Goal: Check status: Check status

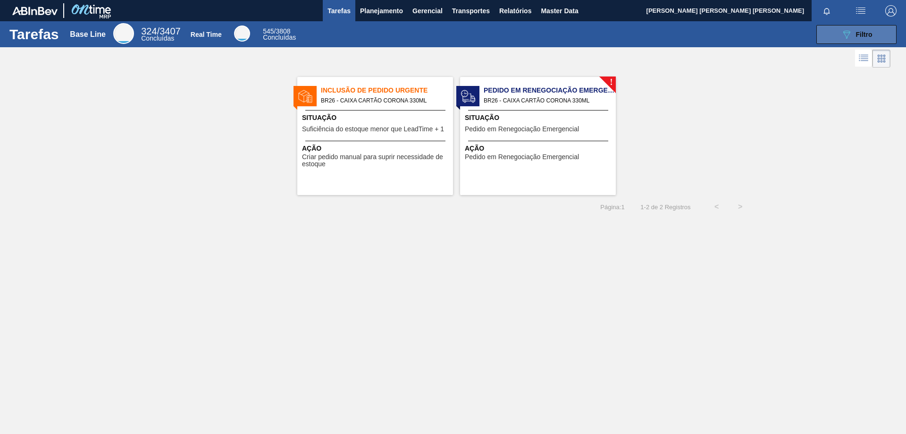
click at [841, 40] on icon "089F7B8B-B2A5-4AFE-B5C0-19BA573D28AC" at bounding box center [846, 34] width 11 height 11
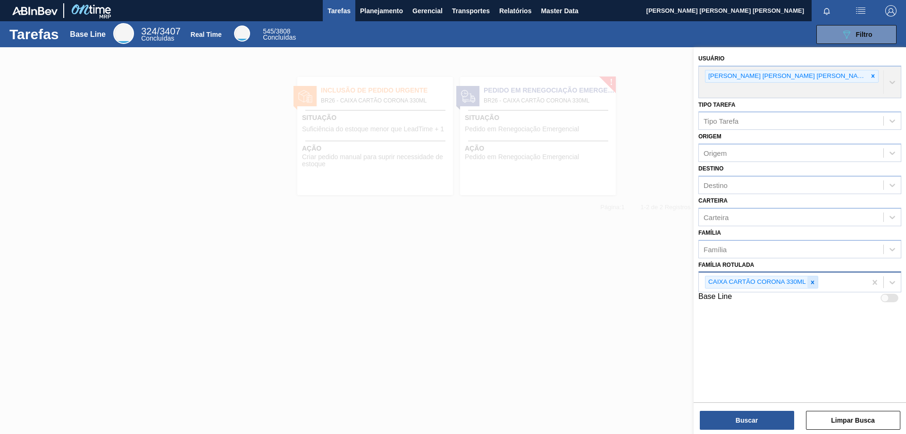
click at [811, 280] on icon at bounding box center [812, 281] width 3 height 3
paste Rotulada "AROMA CARAMBOLA GIN TONIC"
type Rotulada "AROMA CARAMBOLA GIN TONIC"
drag, startPoint x: 859, startPoint y: 270, endPoint x: 771, endPoint y: 270, distance: 87.7
click at [767, 274] on div "Família Rotulada" at bounding box center [791, 281] width 184 height 14
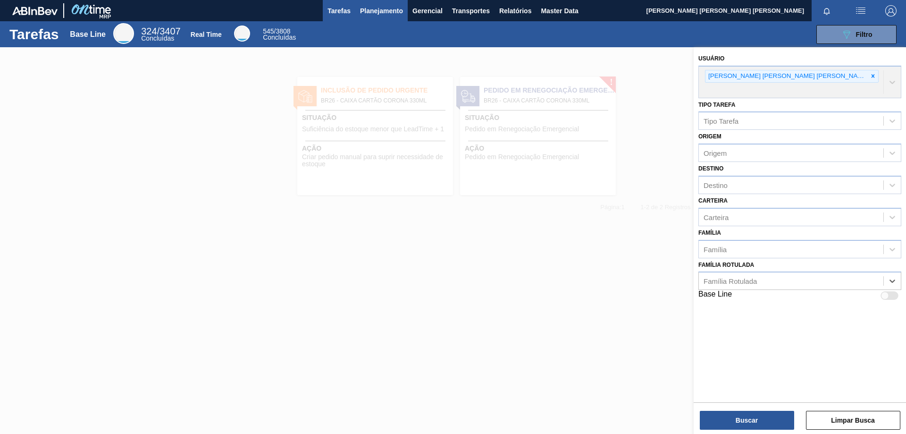
click at [376, 12] on span "Planejamento" at bounding box center [381, 10] width 43 height 11
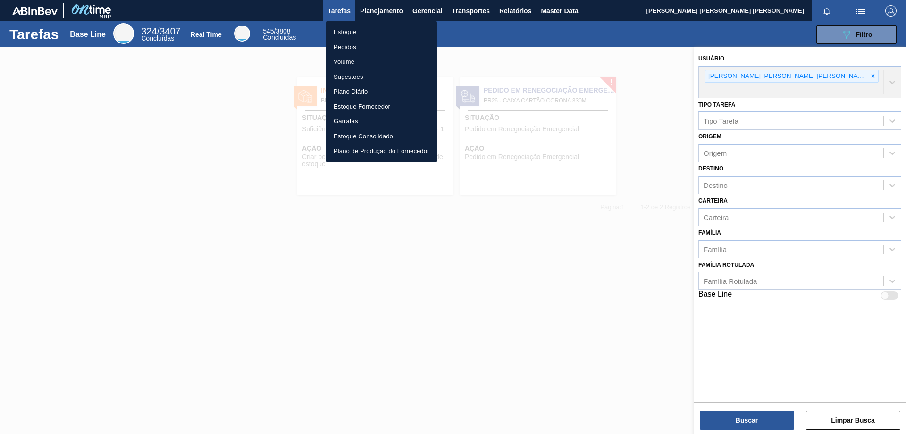
click at [358, 34] on li "Estoque" at bounding box center [381, 32] width 111 height 15
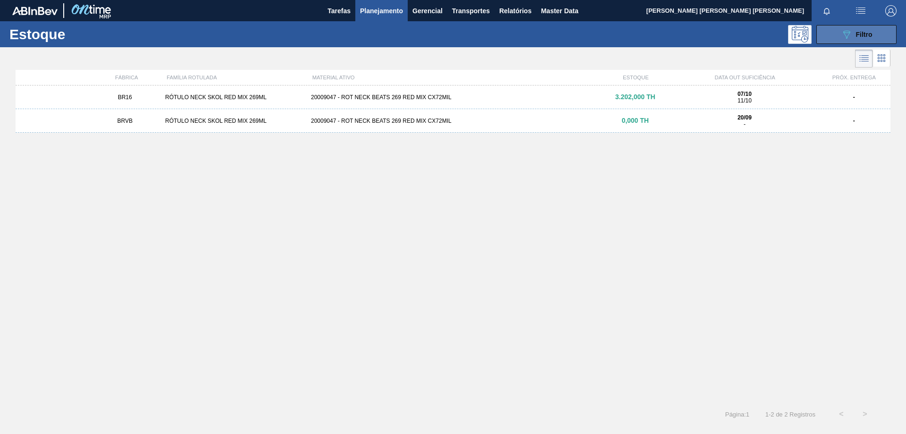
click at [869, 37] on span "Filtro" at bounding box center [864, 35] width 17 height 8
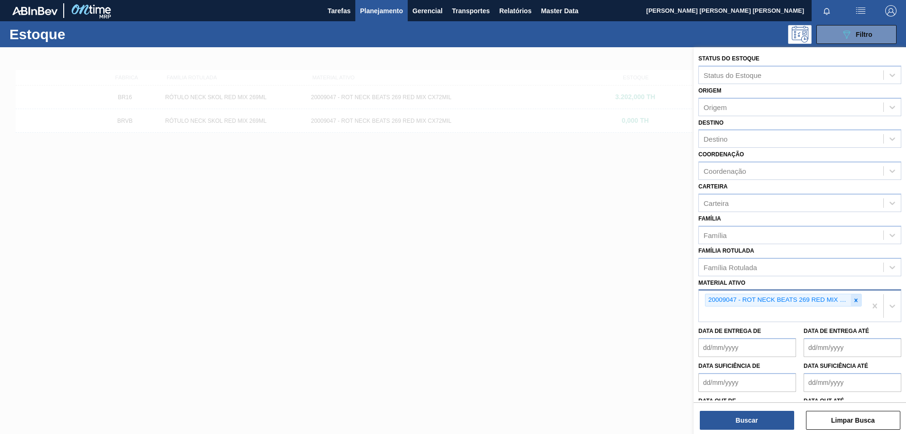
click at [855, 298] on icon at bounding box center [855, 300] width 7 height 7
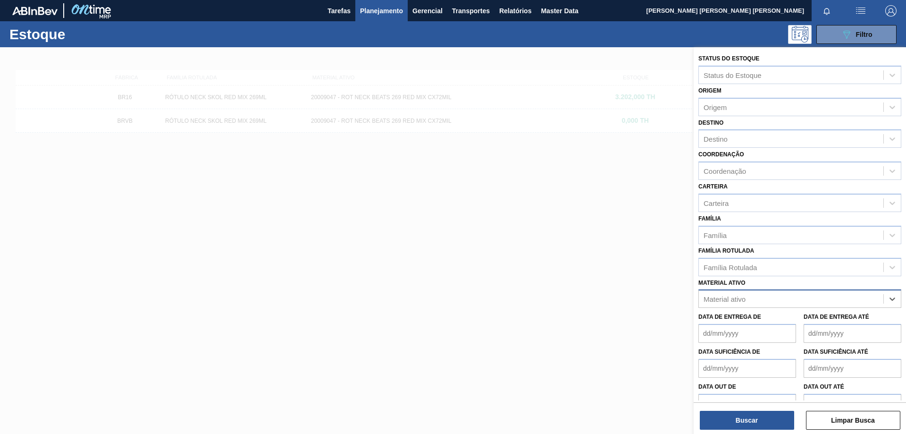
paste ativo "AROMA CARAMBOLA GIN TONIC"
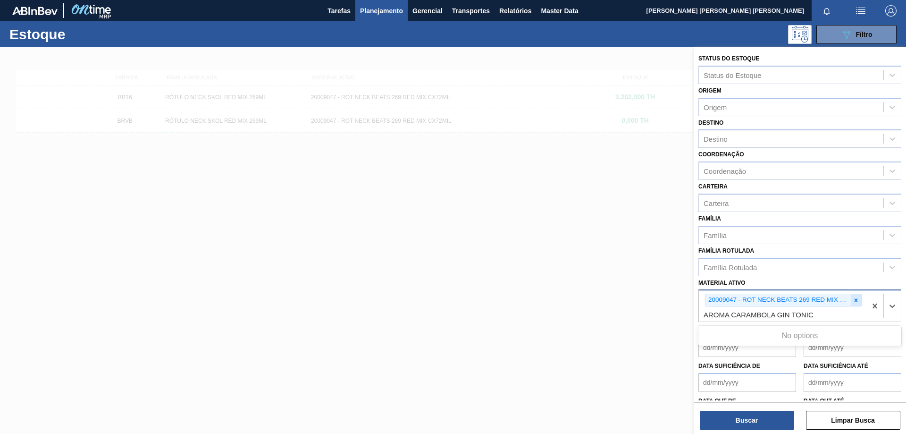
click at [852, 302] on icon at bounding box center [855, 300] width 7 height 7
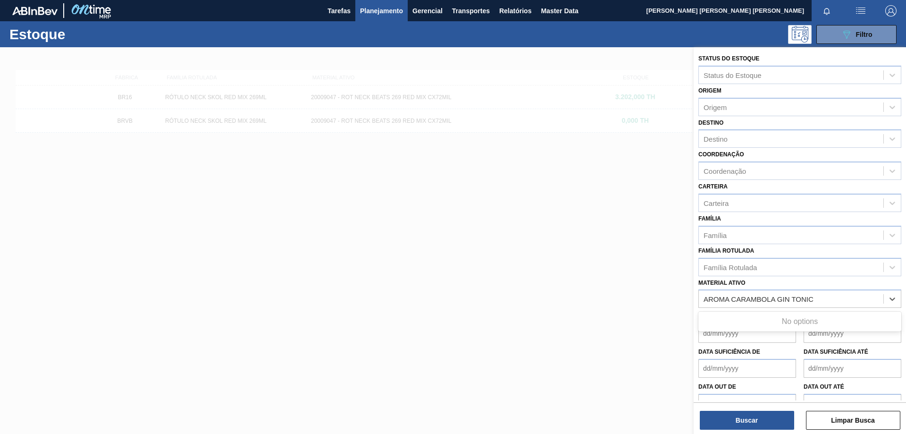
drag, startPoint x: 741, startPoint y: 299, endPoint x: 660, endPoint y: 306, distance: 81.5
click at [693, 306] on div "Status do Estoque Status do Estoque Origem Origem Destino Destino Coordenação C…" at bounding box center [799, 264] width 212 height 434
type ativo "AROMA CARAMBOLA GIN TONIC"
click at [741, 326] on div "30007319 - AROMA CARAMBOLA GIN TONIC" at bounding box center [799, 321] width 203 height 17
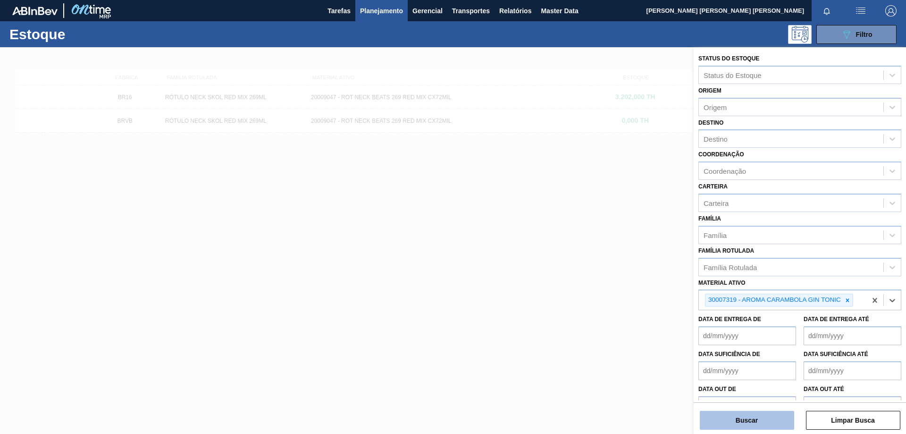
click at [754, 419] on button "Buscar" at bounding box center [747, 419] width 94 height 19
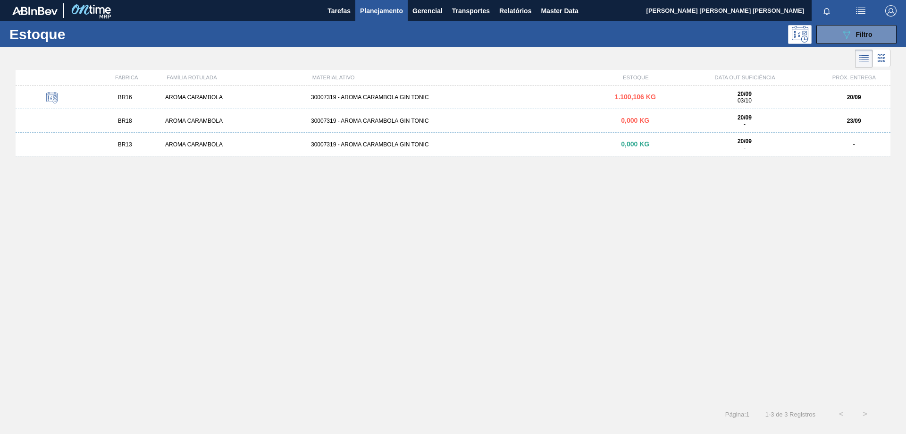
click at [395, 122] on div "30007319 - AROMA CARAMBOLA GIN TONIC" at bounding box center [453, 120] width 292 height 7
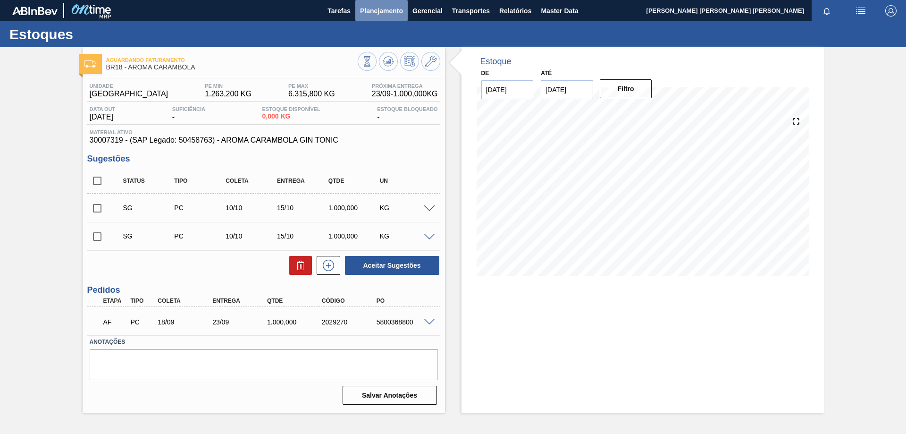
click at [379, 5] on span "Planejamento" at bounding box center [381, 10] width 43 height 11
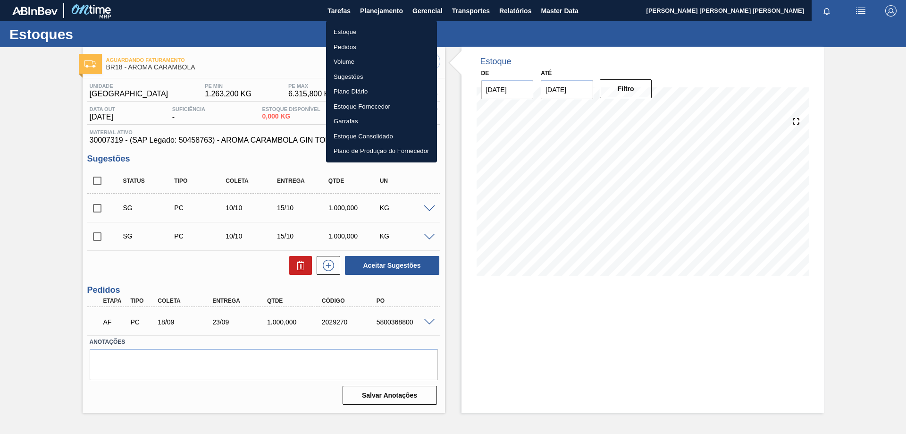
click at [355, 29] on li "Estoque" at bounding box center [381, 32] width 111 height 15
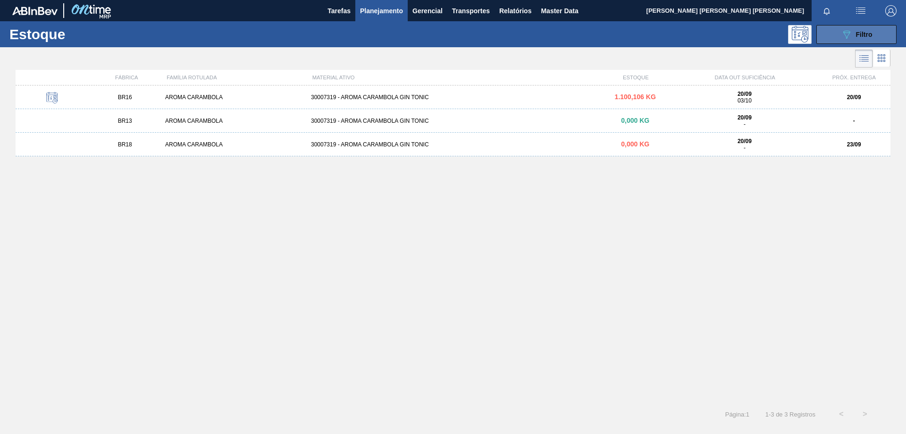
click at [863, 37] on span "Filtro" at bounding box center [864, 35] width 17 height 8
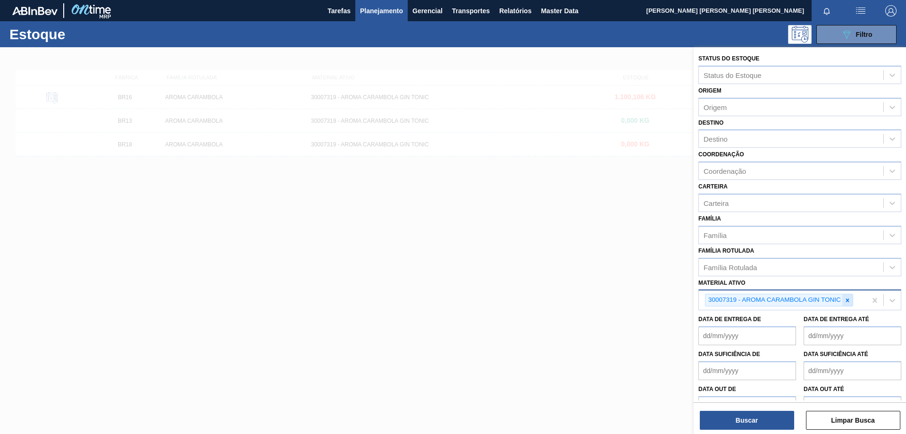
click at [848, 300] on icon at bounding box center [847, 300] width 7 height 7
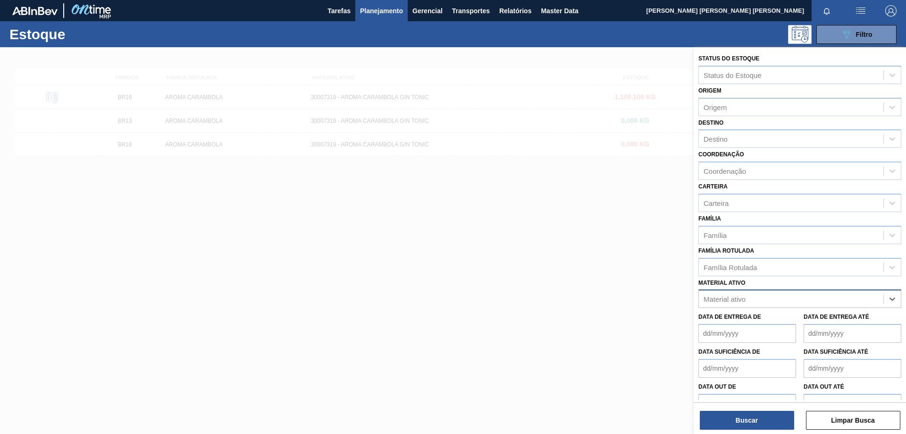
paste ativo "FILME CONTR 620X80 GREENMIX 269ML HO"
type ativo "FILME CONTR 620X80 GREENMIX 269ML HO"
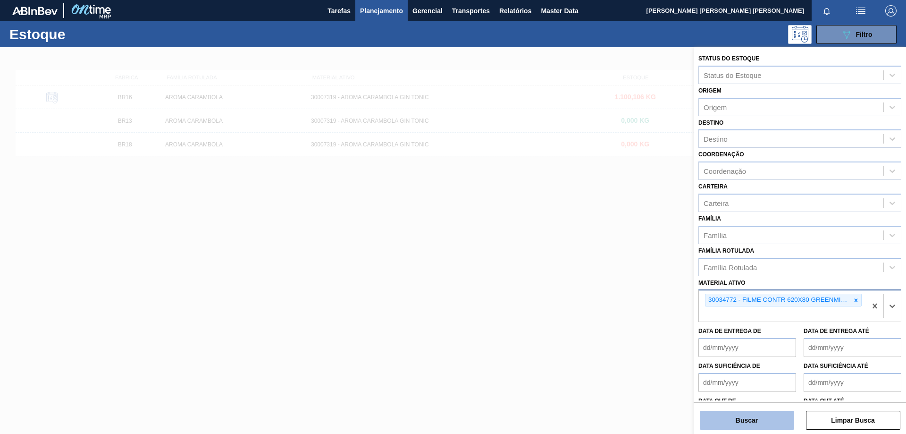
click at [767, 418] on button "Buscar" at bounding box center [747, 419] width 94 height 19
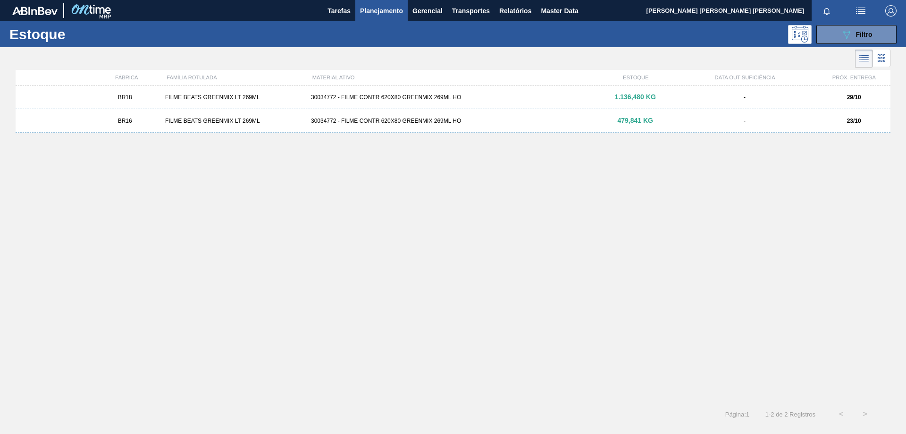
click at [373, 124] on div "30034772 - FILME CONTR 620X80 GREENMIX 269ML HO" at bounding box center [453, 120] width 292 height 7
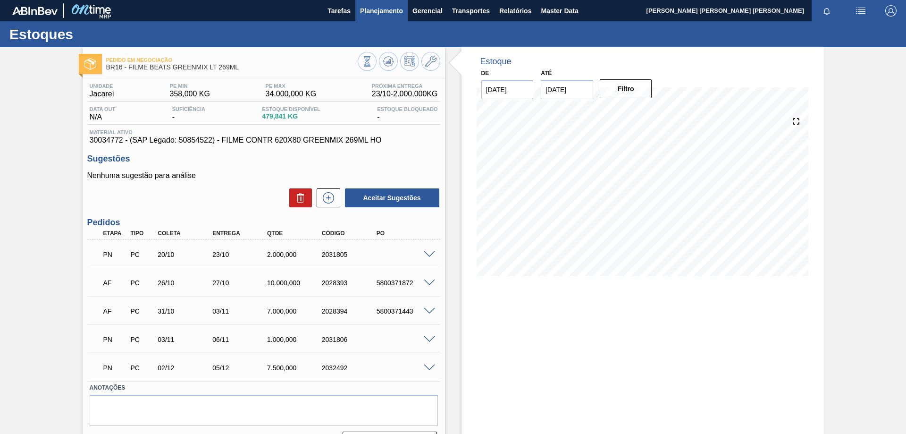
click at [386, 14] on span "Planejamento" at bounding box center [381, 10] width 43 height 11
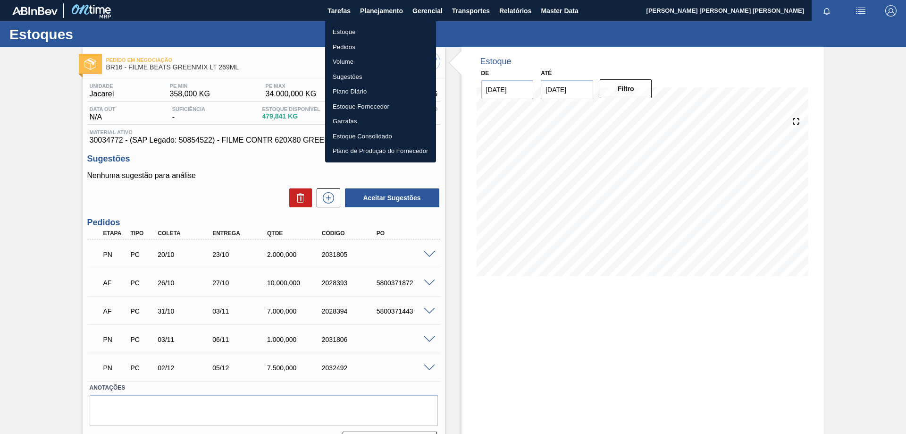
click at [344, 36] on li "Estoque" at bounding box center [380, 32] width 111 height 15
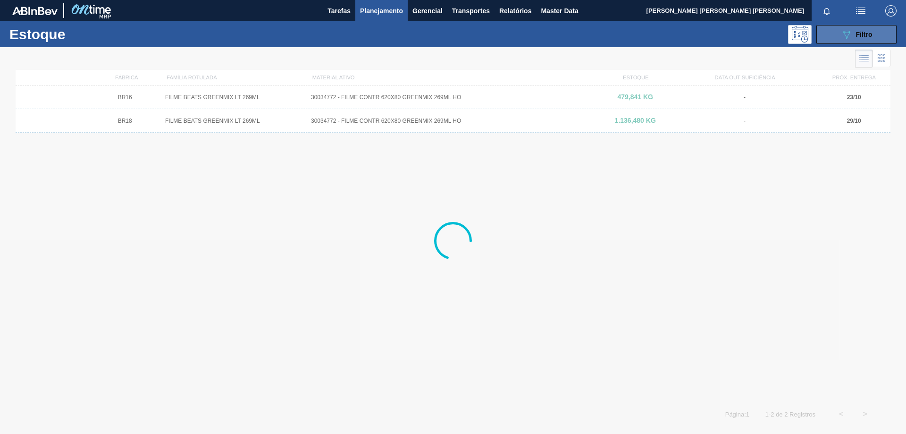
click at [848, 30] on icon "089F7B8B-B2A5-4AFE-B5C0-19BA573D28AC" at bounding box center [846, 34] width 11 height 11
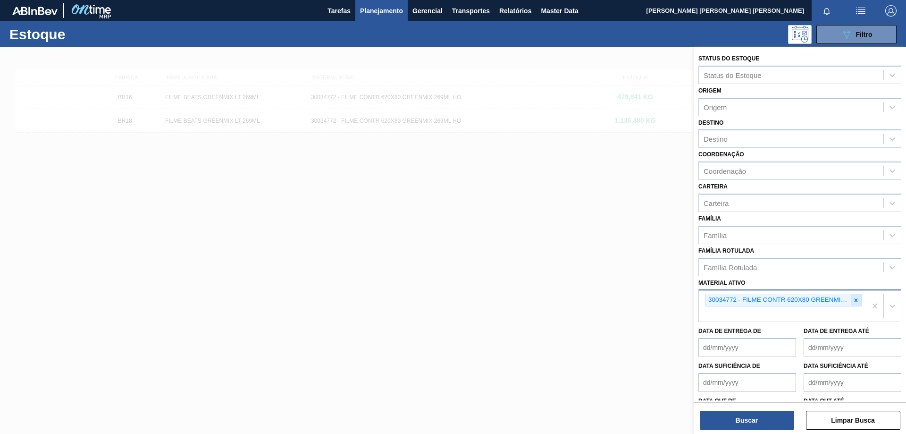
click at [858, 301] on div at bounding box center [856, 300] width 10 height 12
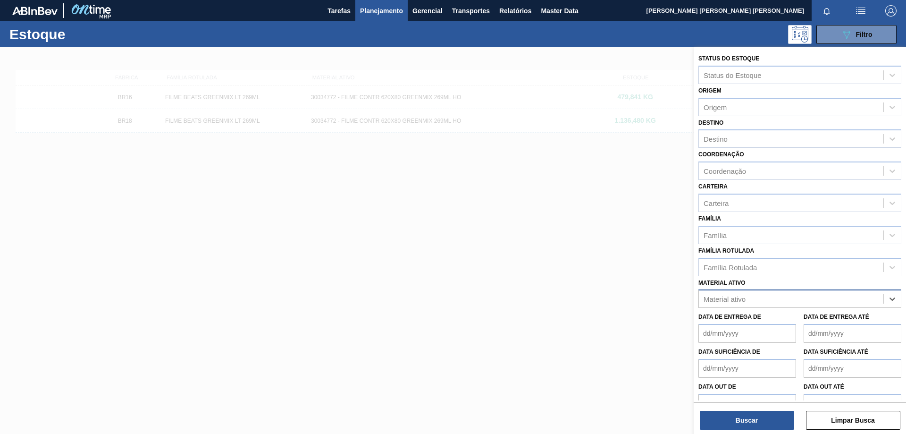
paste ativo "FILME CONT 620X80 GT 269ML C 8 NIV25"
type ativo "FILME CONT 620X80 GT 269ML C 8 NIV25"
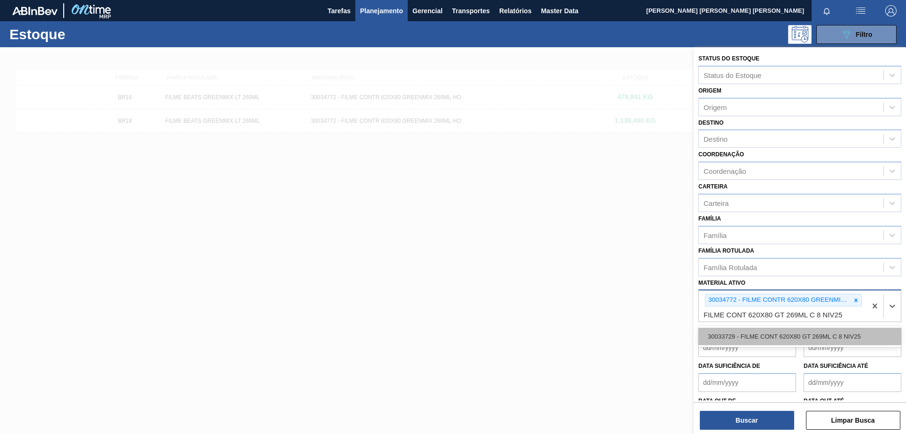
click at [802, 331] on div "30033729 - FILME CONT 620X80 GT 269ML C 8 NIV25" at bounding box center [799, 335] width 203 height 17
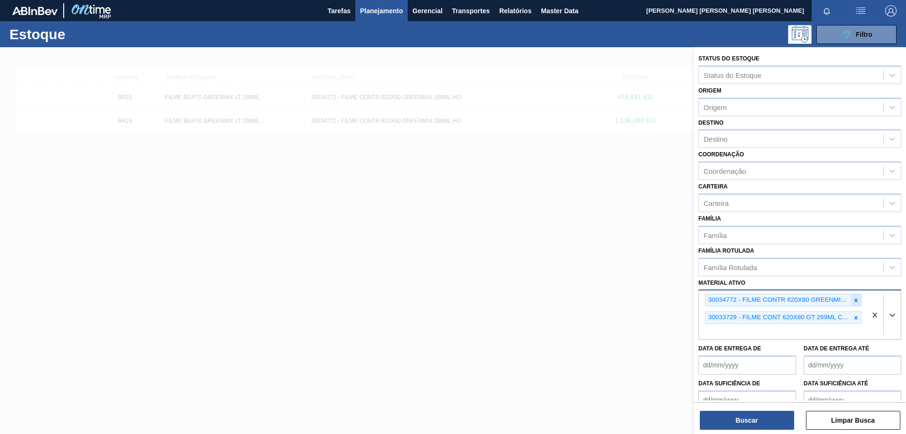
click at [858, 301] on div at bounding box center [856, 300] width 10 height 12
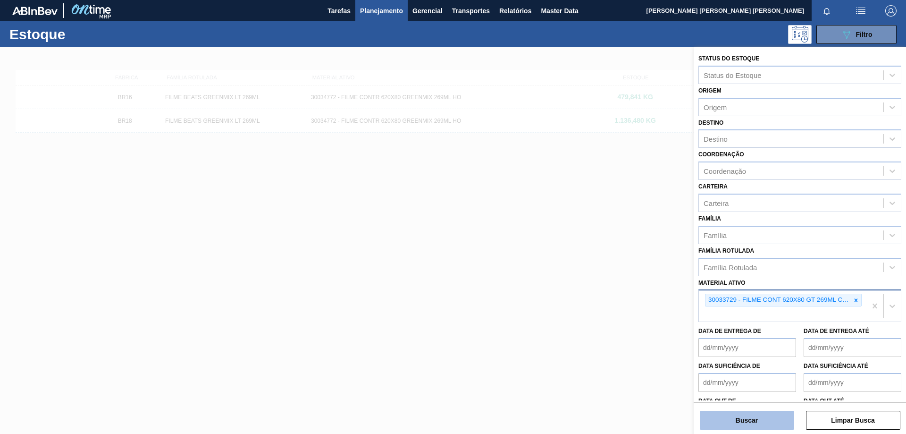
click at [746, 414] on button "Buscar" at bounding box center [747, 419] width 94 height 19
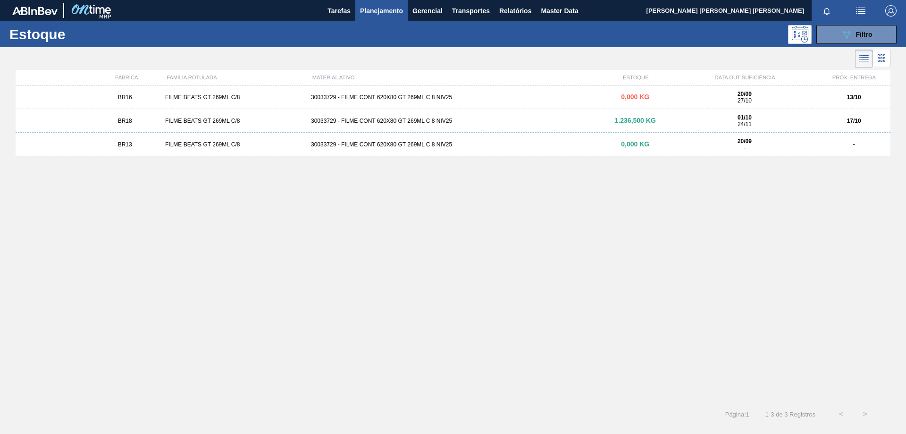
click at [416, 95] on div "30033729 - FILME CONT 620X80 GT 269ML C 8 NIV25" at bounding box center [453, 97] width 292 height 7
click at [416, 119] on div "30033729 - FILME CONT 620X80 GT 269ML C 8 NIV25" at bounding box center [453, 120] width 292 height 7
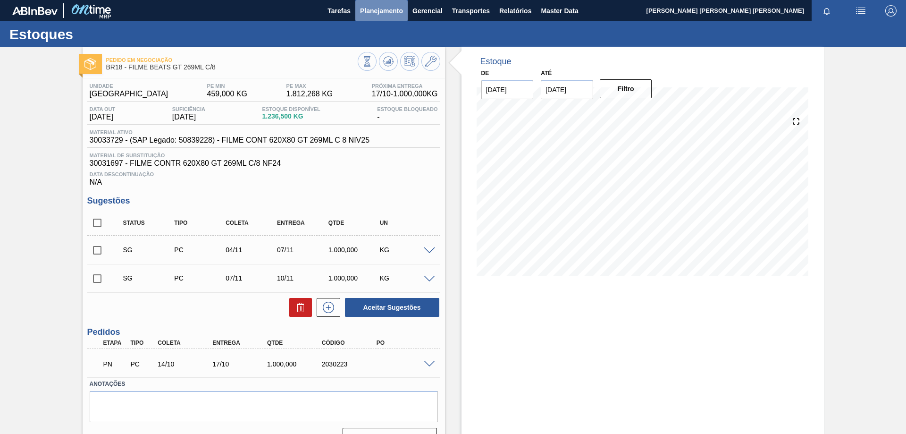
click at [394, 9] on span "Planejamento" at bounding box center [381, 10] width 43 height 11
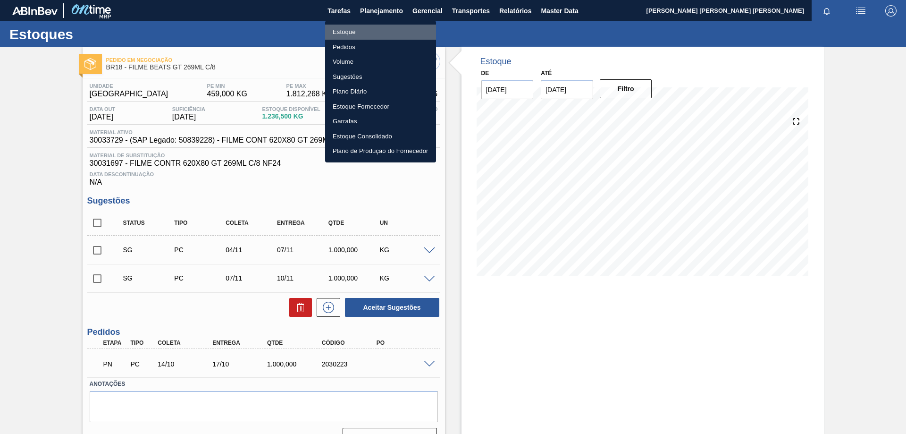
click at [359, 33] on li "Estoque" at bounding box center [380, 32] width 111 height 15
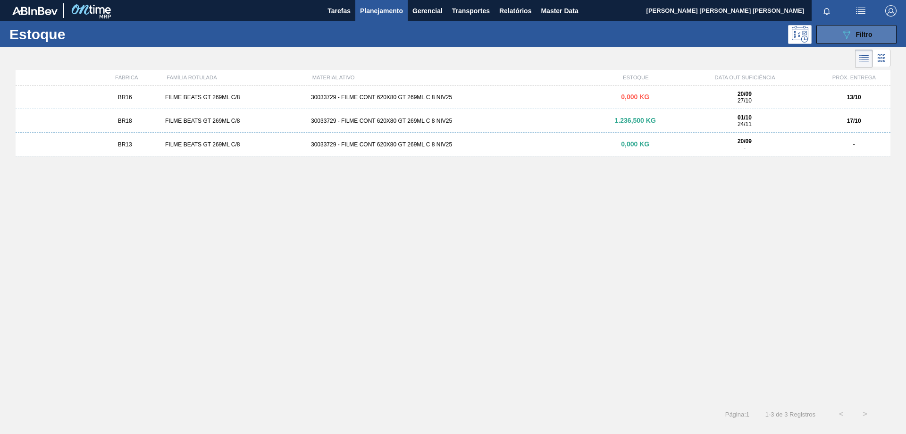
click at [856, 29] on div "089F7B8B-B2A5-4AFE-B5C0-19BA573D28AC Filtro" at bounding box center [857, 34] width 32 height 11
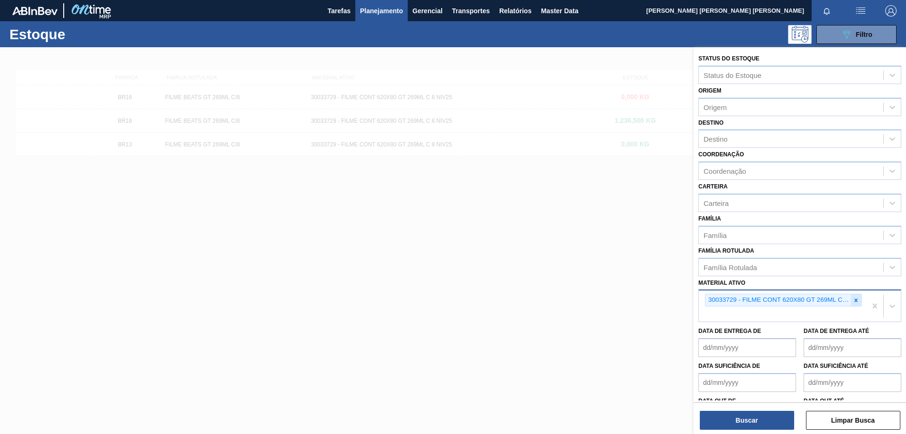
click at [852, 303] on div at bounding box center [856, 300] width 10 height 12
paste ativo "ROT NECK BEATS 269 RED MIX CX72MIL"
type ativo "ROT NECK BEATS 269 RED MIX CX72MIL"
click at [852, 302] on icon at bounding box center [855, 300] width 7 height 7
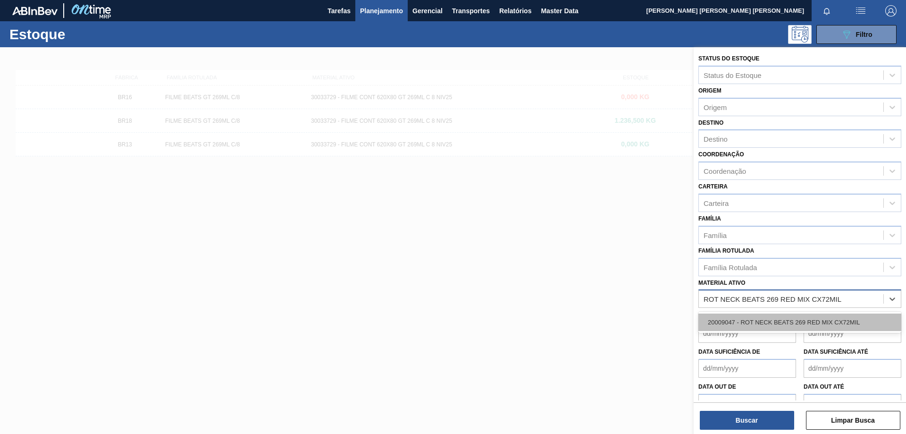
click at [811, 316] on div "20009047 - ROT NECK BEATS 269 RED MIX CX72MIL" at bounding box center [799, 321] width 203 height 17
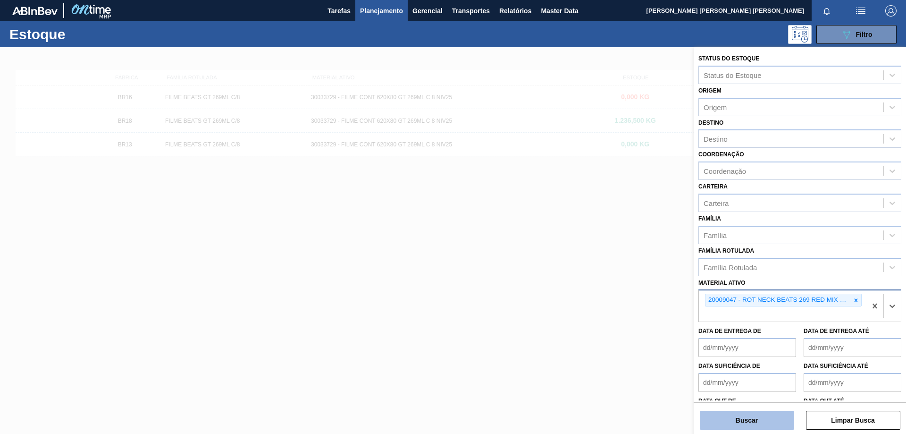
click at [742, 422] on button "Buscar" at bounding box center [747, 419] width 94 height 19
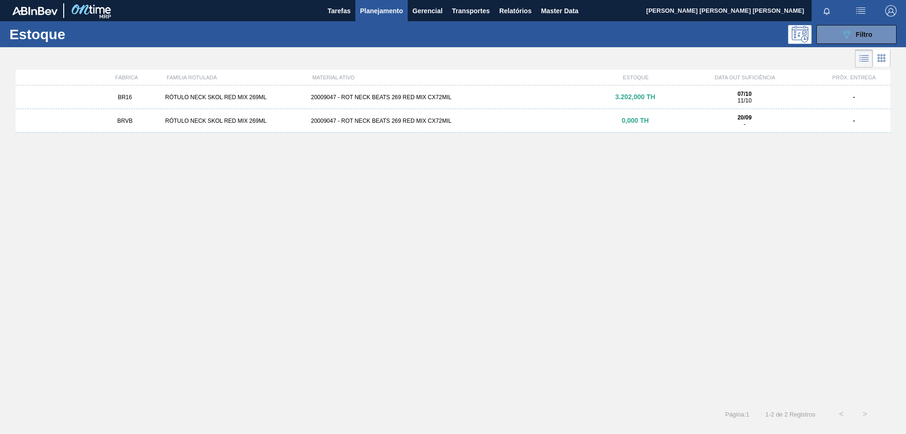
click at [441, 98] on div "20009047 - ROT NECK BEATS 269 RED MIX CX72MIL" at bounding box center [453, 97] width 292 height 7
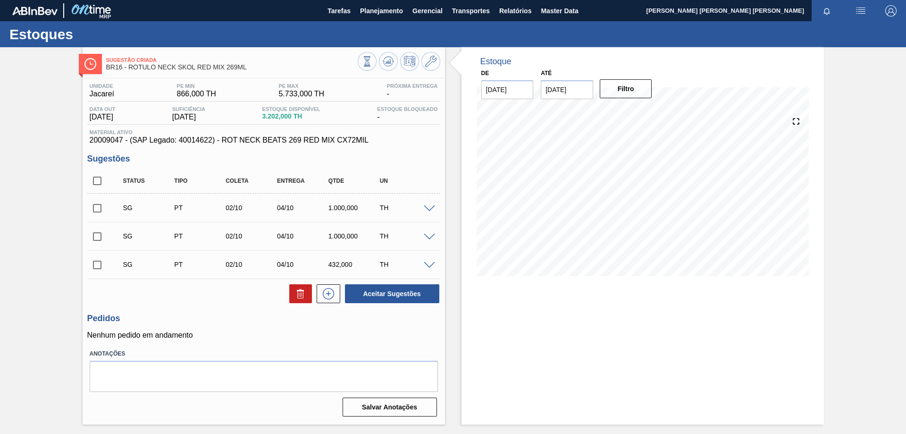
click at [570, 95] on input "[DATE]" at bounding box center [567, 89] width 52 height 19
click at [565, 174] on div "13" at bounding box center [567, 173] width 13 height 13
type input "[DATE]"
click at [636, 91] on button "Filtro" at bounding box center [626, 88] width 52 height 19
